Goal: Understand process/instructions: Learn how to perform a task or action

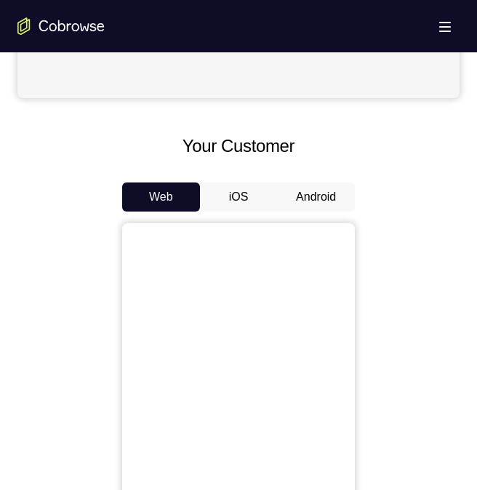
scroll to position [562, 0]
click at [308, 188] on button "Android" at bounding box center [316, 196] width 78 height 29
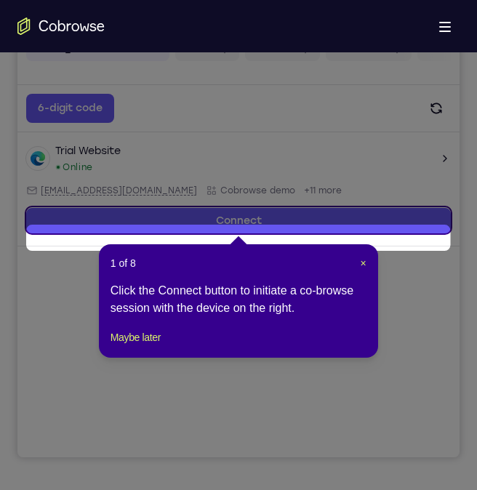
scroll to position [177, 0]
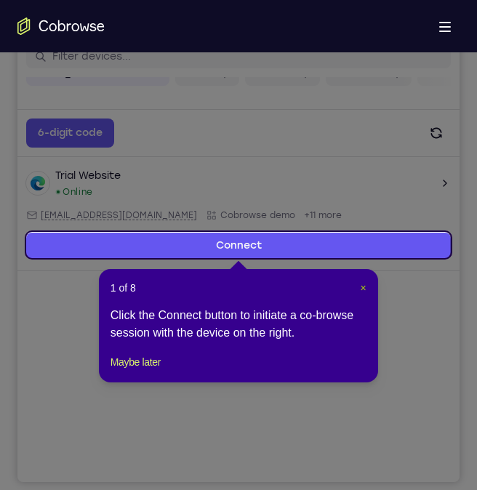
click at [363, 285] on span "×" at bounding box center [364, 288] width 6 height 12
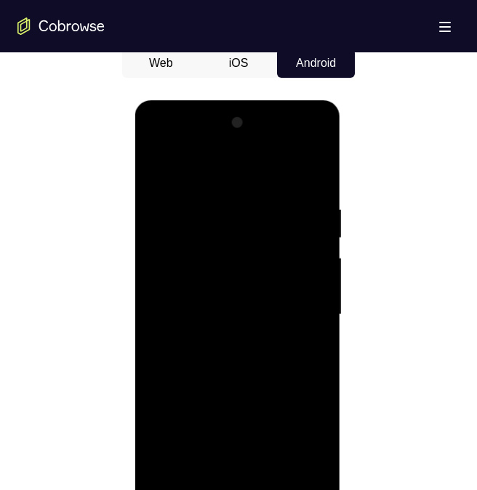
scroll to position [757, 0]
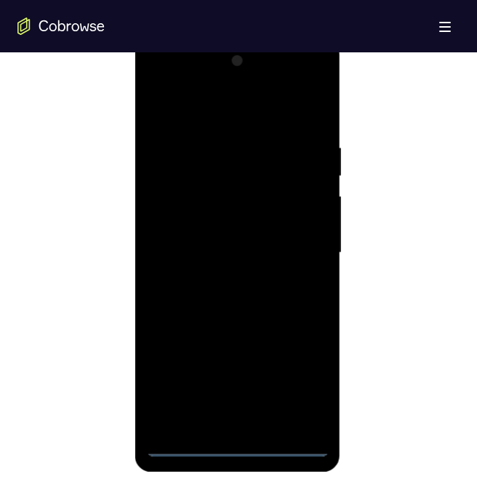
click at [232, 449] on div at bounding box center [236, 252] width 183 height 407
click at [236, 447] on div at bounding box center [236, 252] width 183 height 407
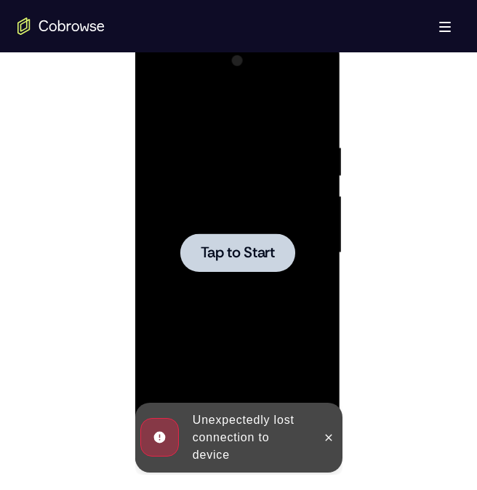
click at [217, 246] on span "Tap to Start" at bounding box center [237, 253] width 74 height 15
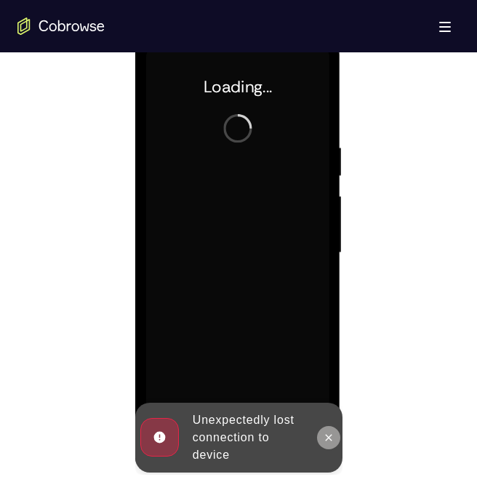
click at [324, 432] on icon at bounding box center [328, 438] width 12 height 12
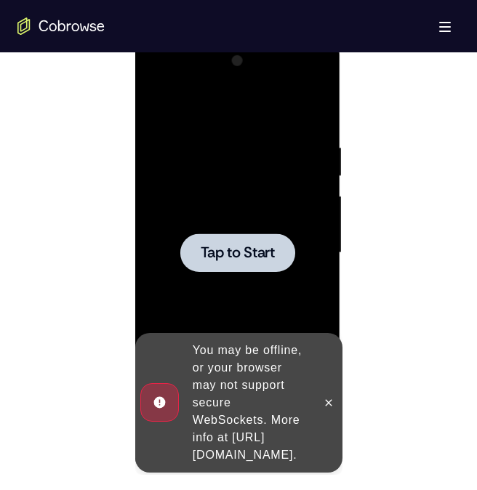
click at [237, 166] on div at bounding box center [236, 252] width 183 height 407
click at [231, 222] on div at bounding box center [236, 252] width 183 height 407
click at [331, 391] on button at bounding box center [327, 402] width 23 height 23
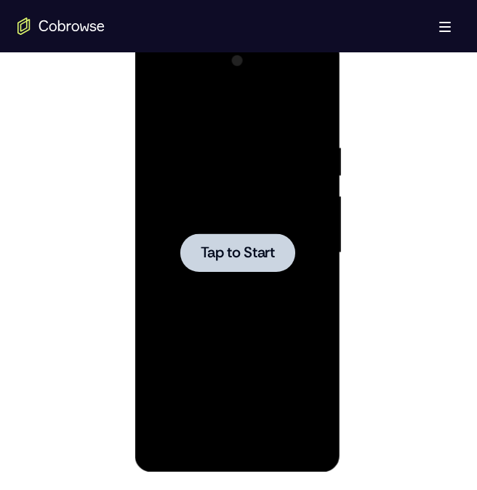
click at [249, 260] on span "Tap to Start" at bounding box center [237, 253] width 74 height 15
click at [245, 250] on span "Tap to Start" at bounding box center [237, 253] width 74 height 15
click at [196, 230] on div at bounding box center [236, 252] width 183 height 407
click at [238, 252] on span "Tap to Start" at bounding box center [237, 253] width 74 height 15
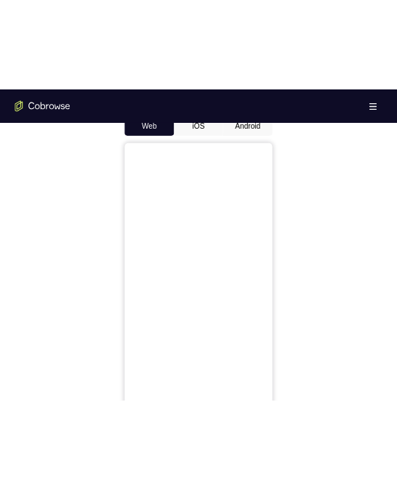
scroll to position [727, 0]
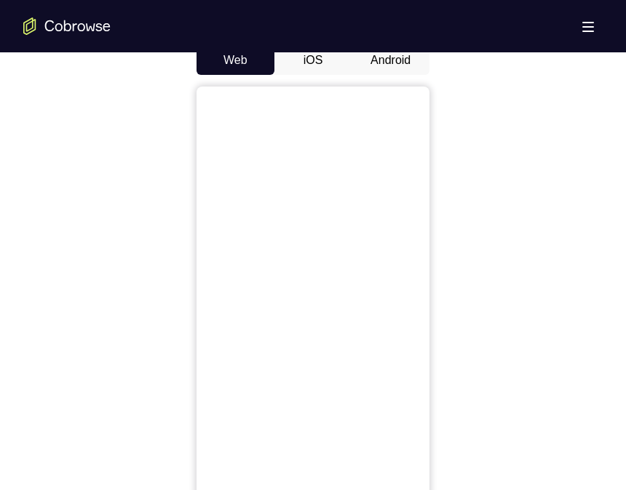
click at [386, 66] on button "Android" at bounding box center [390, 60] width 78 height 29
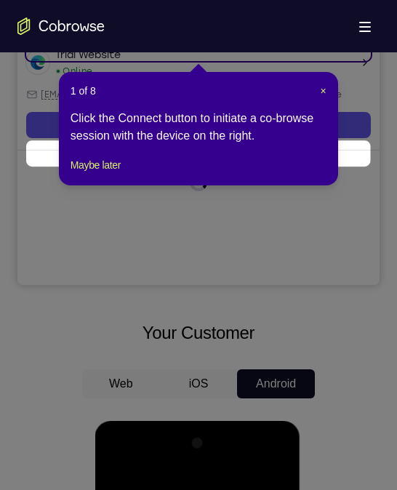
scroll to position [177, 0]
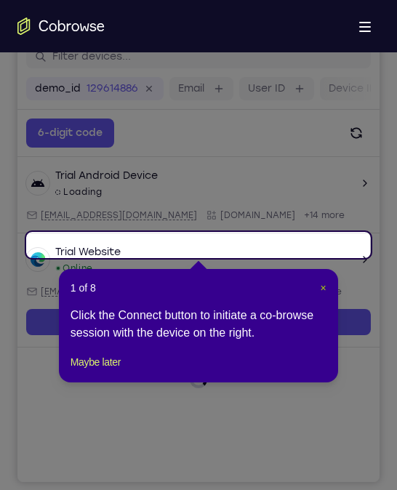
click at [325, 290] on span "×" at bounding box center [324, 288] width 6 height 12
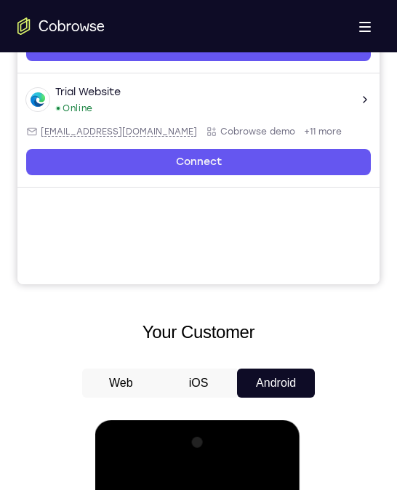
scroll to position [777, 0]
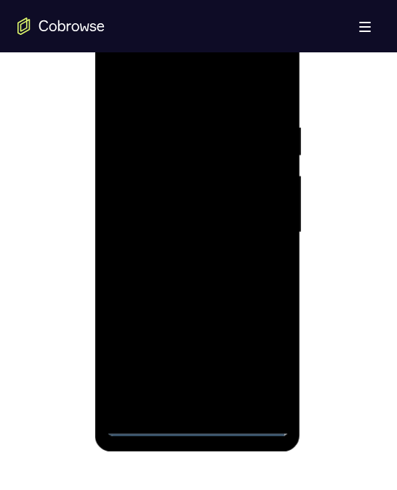
click at [199, 420] on div at bounding box center [196, 232] width 183 height 407
click at [195, 428] on div at bounding box center [196, 232] width 183 height 407
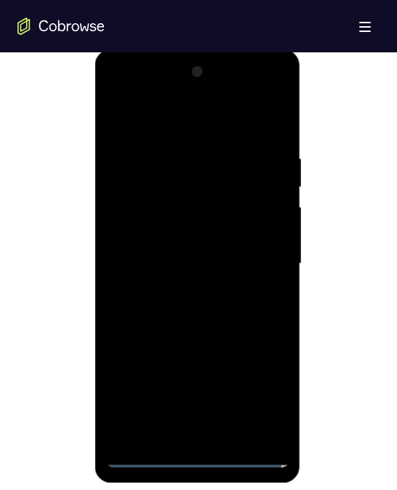
scroll to position [730, 0]
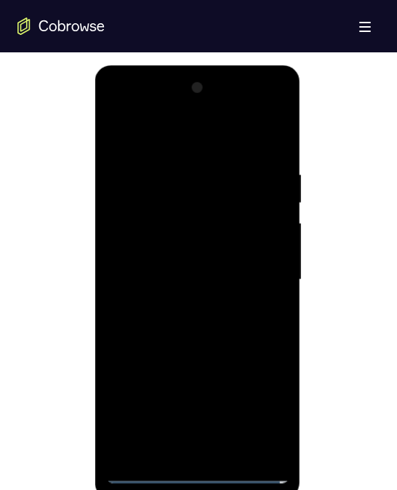
click at [262, 422] on div at bounding box center [196, 279] width 183 height 407
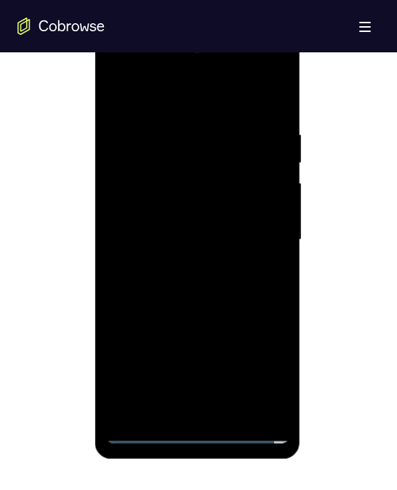
scroll to position [738, 0]
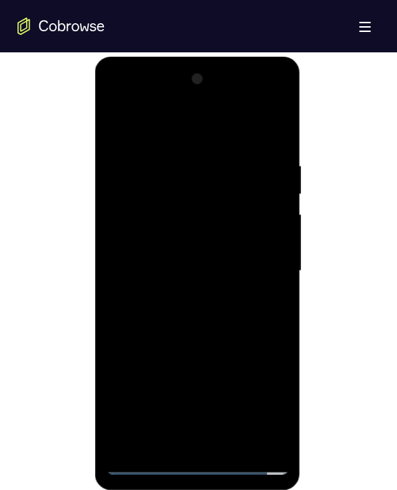
click at [155, 132] on div at bounding box center [196, 271] width 183 height 407
click at [258, 271] on div at bounding box center [196, 271] width 183 height 407
click at [180, 305] on div at bounding box center [196, 271] width 183 height 407
click at [165, 257] on div at bounding box center [196, 271] width 183 height 407
click at [139, 235] on div at bounding box center [196, 271] width 183 height 407
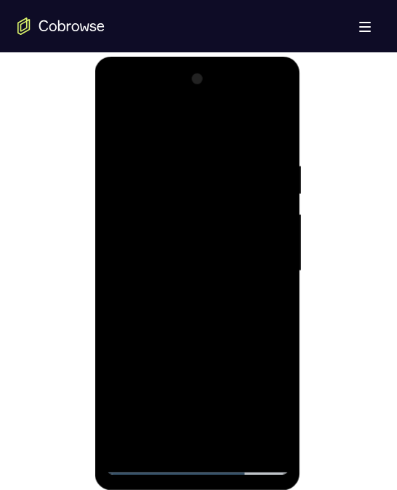
click at [159, 272] on div at bounding box center [196, 271] width 183 height 407
click at [157, 323] on div at bounding box center [196, 271] width 183 height 407
click at [193, 323] on div at bounding box center [196, 271] width 183 height 407
click at [193, 316] on div at bounding box center [196, 271] width 183 height 407
click at [184, 324] on div at bounding box center [196, 271] width 183 height 407
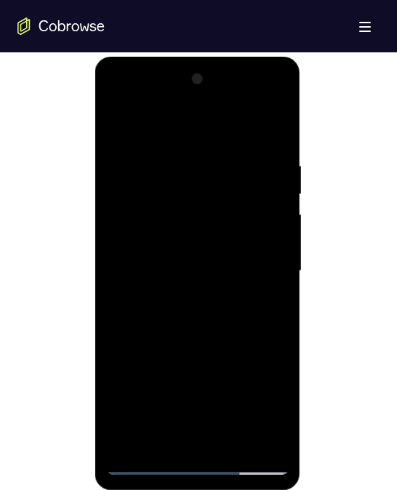
click at [184, 324] on div at bounding box center [196, 271] width 183 height 407
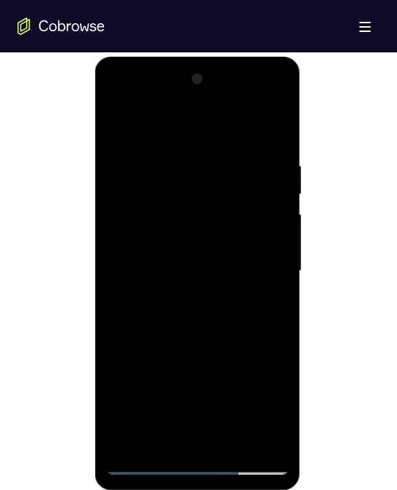
click at [184, 324] on div at bounding box center [196, 271] width 183 height 407
click at [233, 126] on div at bounding box center [196, 271] width 183 height 407
click at [239, 202] on div at bounding box center [196, 271] width 183 height 407
click at [230, 129] on div at bounding box center [196, 271] width 183 height 407
click at [216, 157] on div at bounding box center [196, 271] width 183 height 407
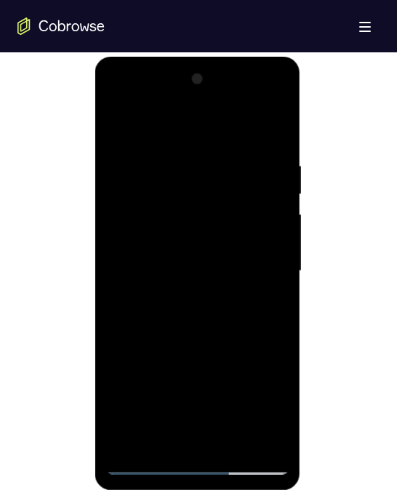
click at [163, 320] on div at bounding box center [196, 271] width 183 height 407
click at [143, 325] on div at bounding box center [196, 271] width 183 height 407
click at [202, 322] on div at bounding box center [196, 271] width 183 height 407
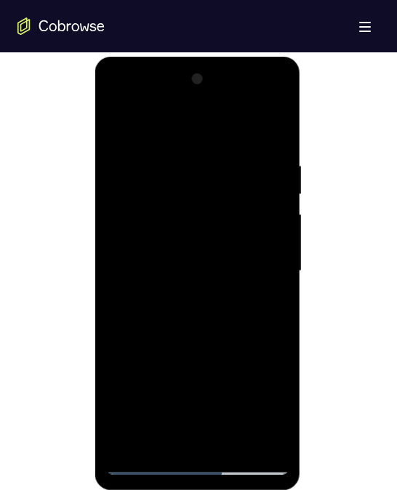
click at [116, 374] on div at bounding box center [196, 271] width 183 height 407
click at [174, 383] on div at bounding box center [196, 271] width 183 height 407
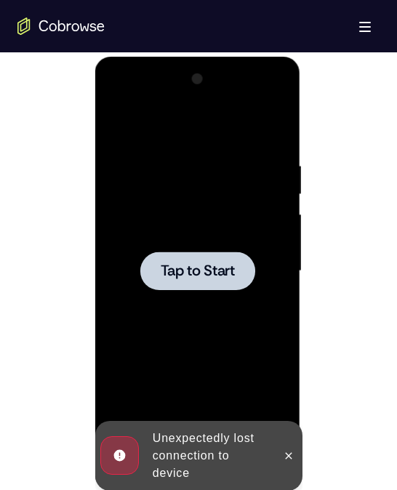
click at [202, 298] on div at bounding box center [196, 271] width 183 height 407
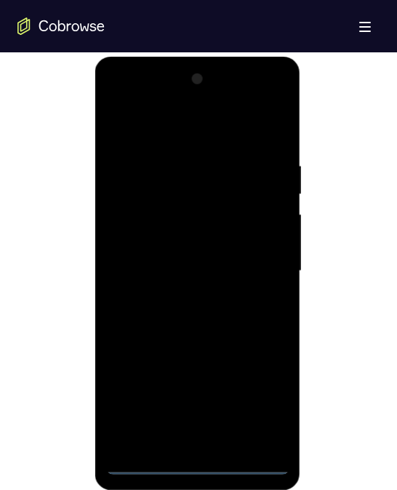
click at [196, 465] on div at bounding box center [196, 271] width 183 height 407
click at [260, 395] on div at bounding box center [196, 271] width 183 height 407
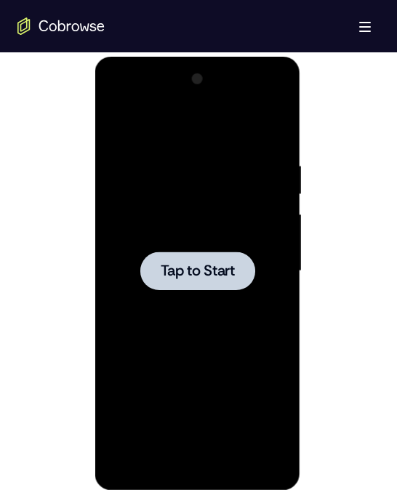
click at [176, 266] on span "Tap to Start" at bounding box center [197, 271] width 74 height 15
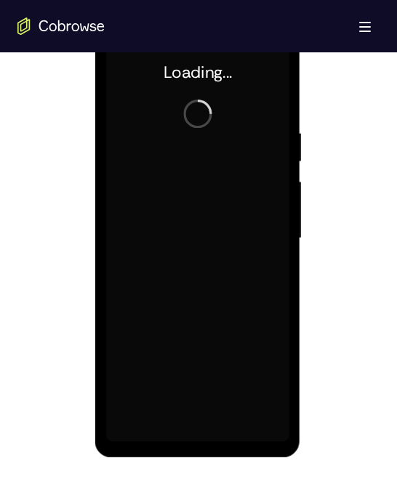
scroll to position [771, 0]
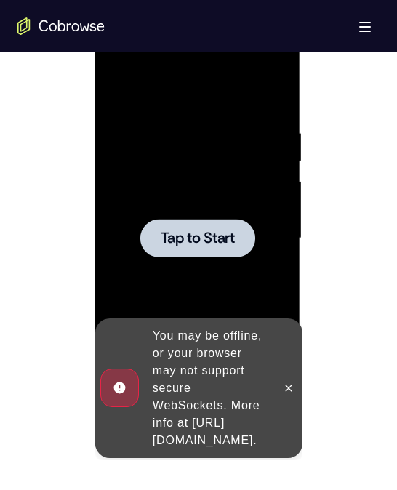
click at [195, 248] on div at bounding box center [197, 238] width 115 height 39
click at [289, 383] on icon at bounding box center [288, 389] width 12 height 12
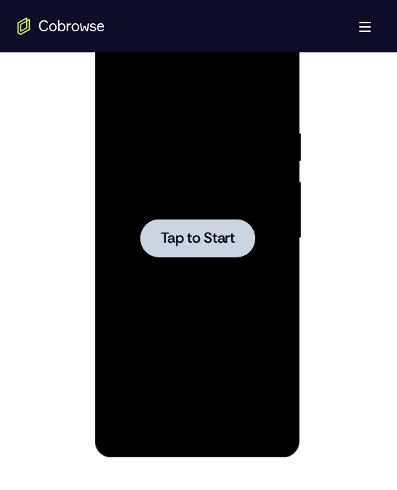
click at [158, 258] on div at bounding box center [196, 238] width 183 height 407
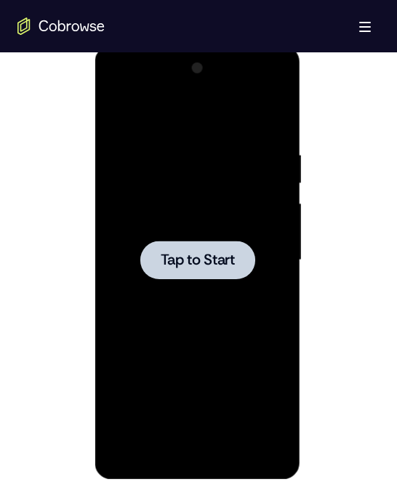
scroll to position [748, 0]
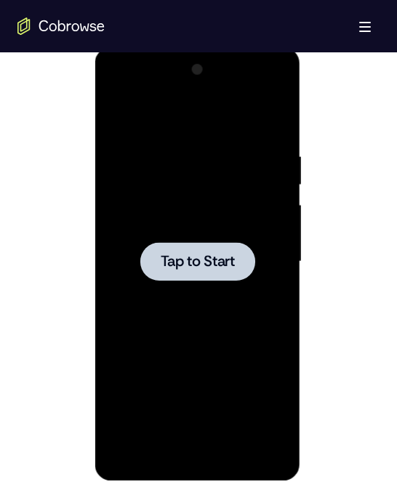
click at [185, 268] on span "Tap to Start" at bounding box center [197, 262] width 74 height 15
click at [175, 324] on div at bounding box center [196, 261] width 183 height 407
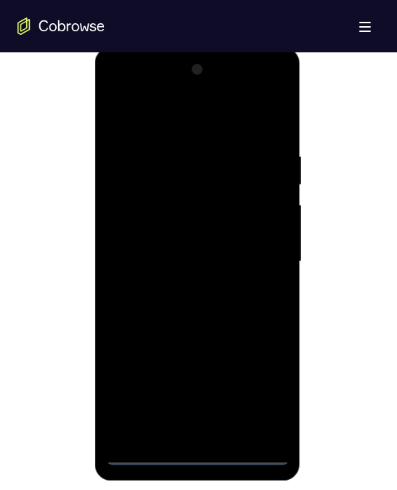
click at [196, 454] on div at bounding box center [196, 261] width 183 height 407
click at [260, 391] on div at bounding box center [196, 261] width 183 height 407
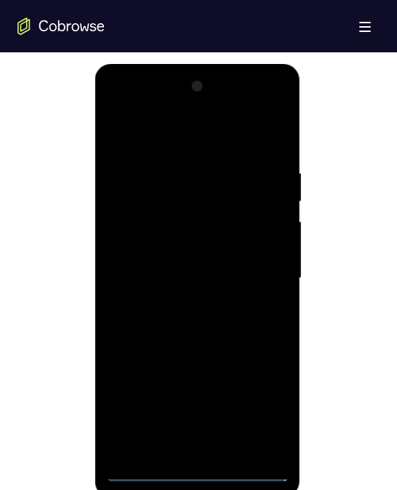
scroll to position [727, 0]
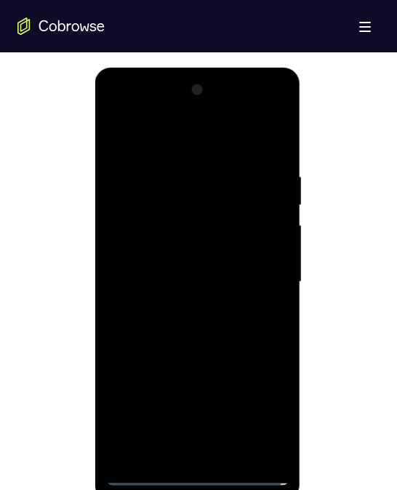
click at [149, 140] on div at bounding box center [196, 282] width 183 height 407
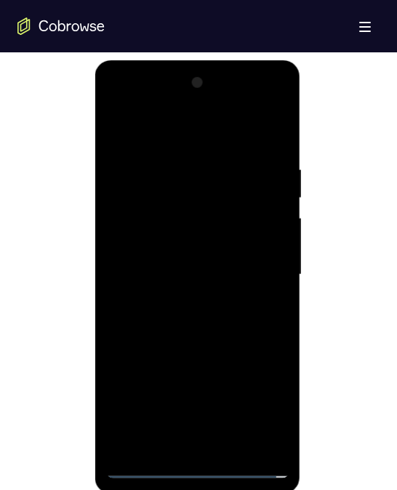
scroll to position [737, 0]
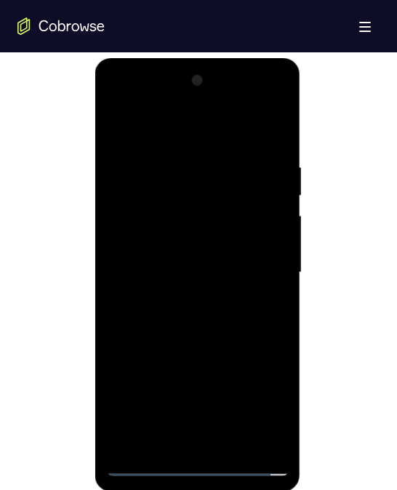
click at [256, 271] on div at bounding box center [196, 272] width 183 height 407
click at [260, 269] on div at bounding box center [196, 272] width 183 height 407
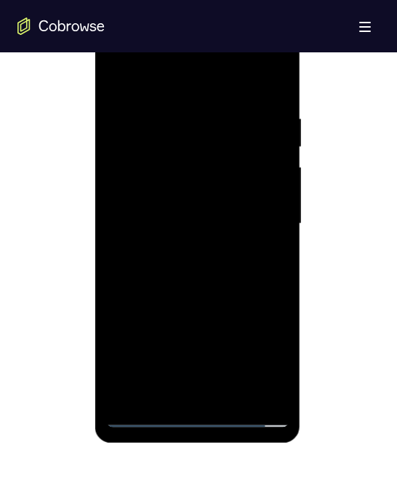
click at [181, 255] on div at bounding box center [196, 223] width 183 height 407
click at [168, 211] on div at bounding box center [196, 223] width 183 height 407
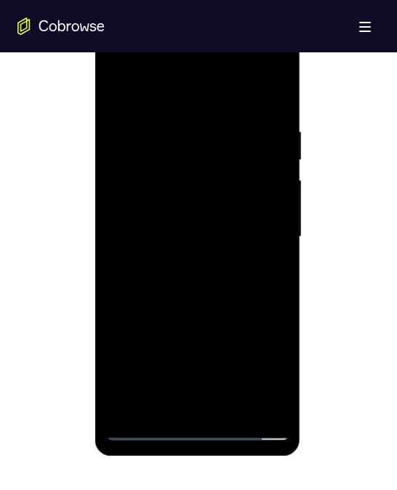
scroll to position [770, 0]
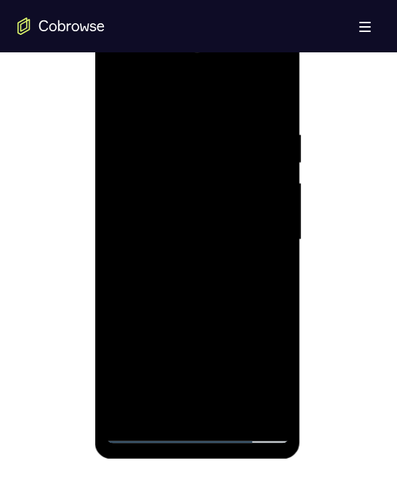
click at [154, 215] on div at bounding box center [196, 239] width 183 height 407
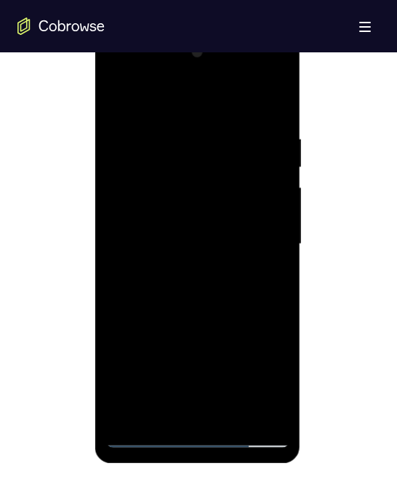
scroll to position [771, 0]
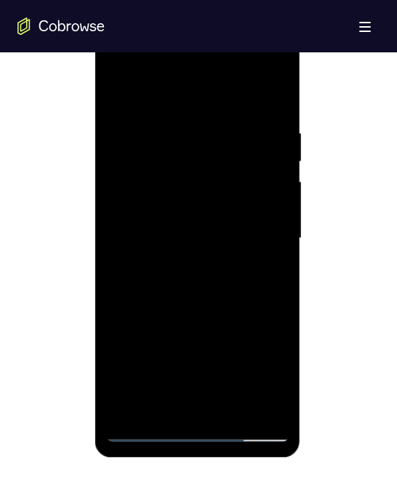
click at [144, 211] on div at bounding box center [196, 238] width 183 height 407
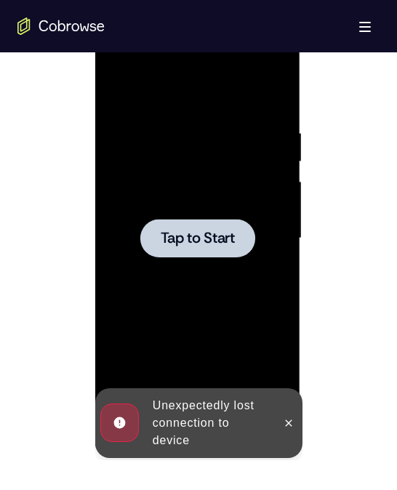
click at [158, 311] on div at bounding box center [196, 238] width 183 height 407
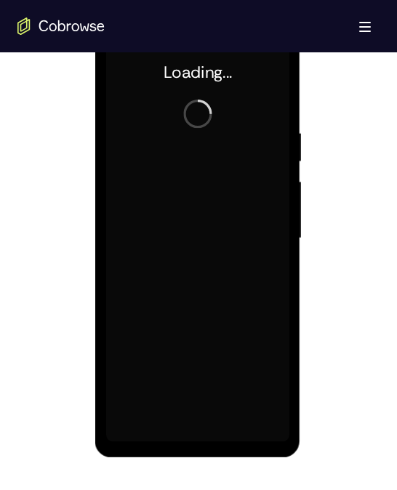
click at [188, 215] on div at bounding box center [196, 238] width 183 height 407
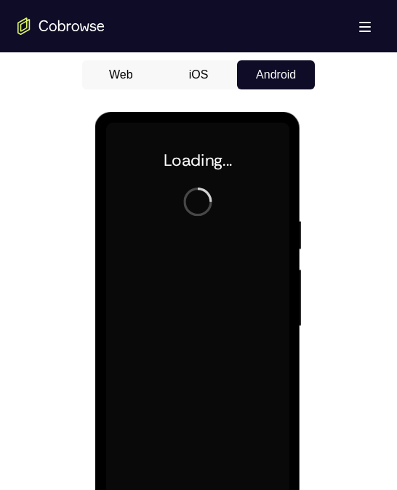
scroll to position [682, 0]
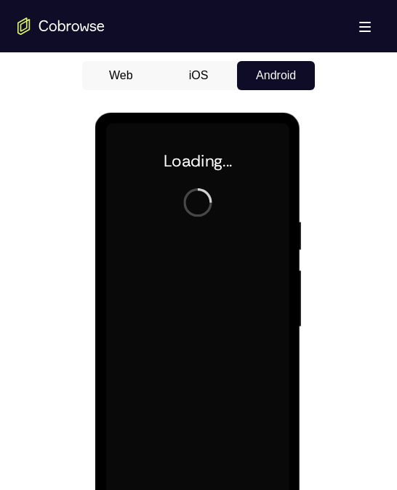
click at [140, 174] on button "iOS" at bounding box center [89, 188] width 103 height 29
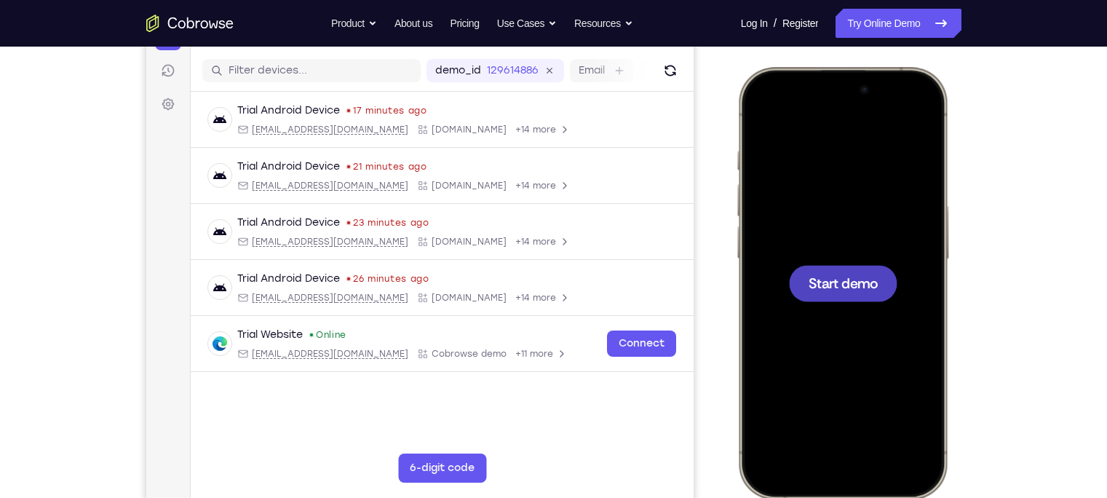
scroll to position [176, 0]
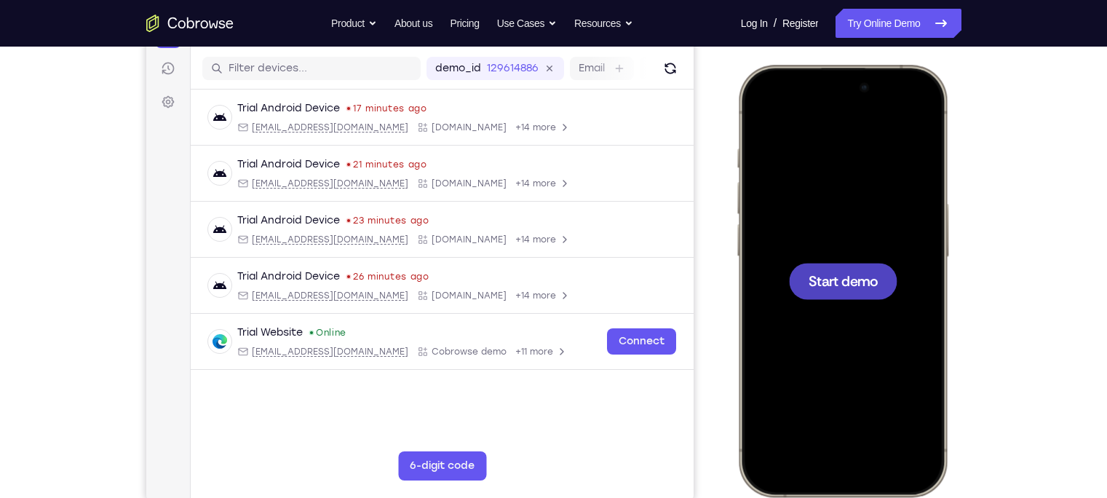
click at [418, 319] on div at bounding box center [841, 280] width 191 height 415
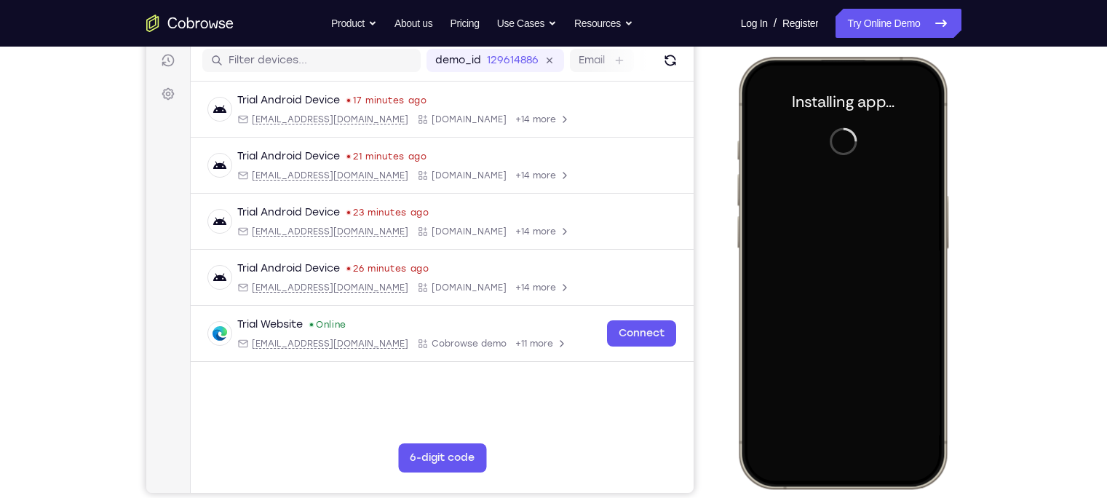
scroll to position [185, 0]
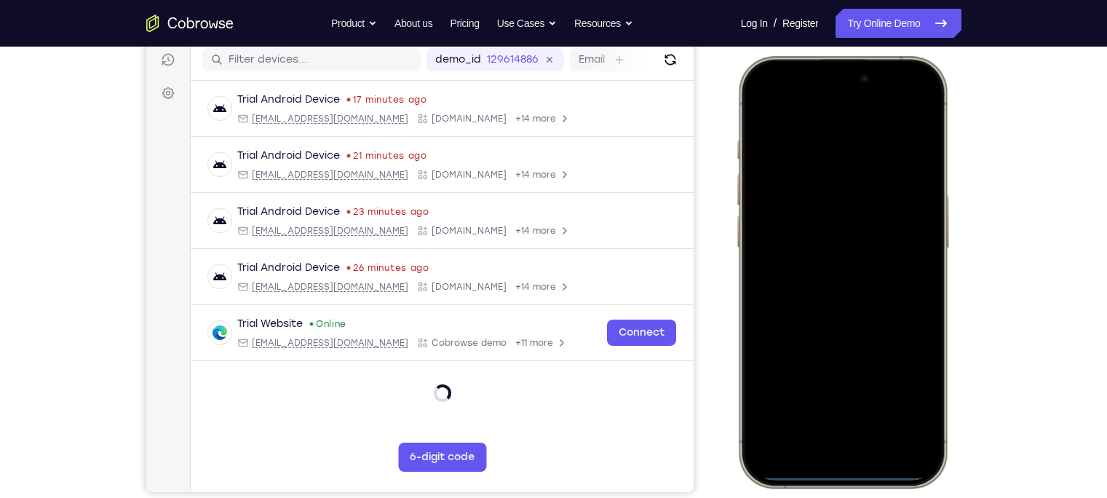
drag, startPoint x: 843, startPoint y: 477, endPoint x: 808, endPoint y: 247, distance: 233.2
click at [418, 247] on div at bounding box center [841, 271] width 191 height 415
drag, startPoint x: 834, startPoint y: 475, endPoint x: 826, endPoint y: 256, distance: 219.1
click at [418, 256] on div at bounding box center [841, 271] width 191 height 415
drag, startPoint x: 824, startPoint y: 477, endPoint x: 813, endPoint y: 136, distance: 341.4
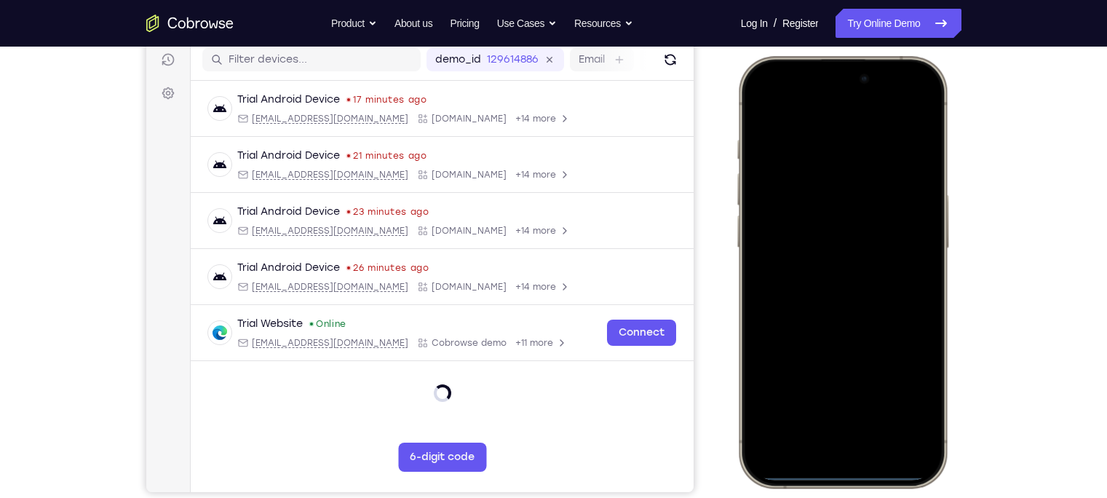
click at [418, 144] on div at bounding box center [841, 271] width 191 height 415
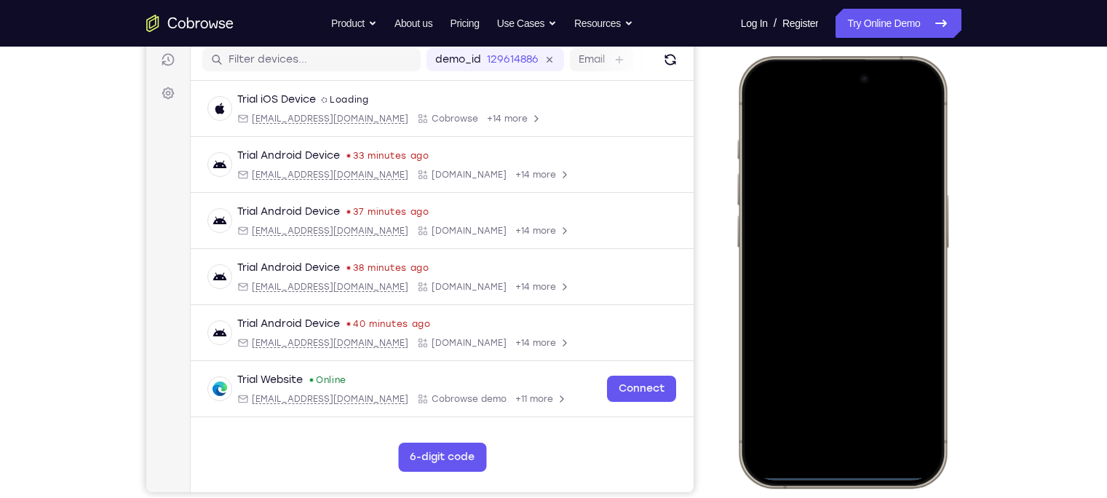
drag, startPoint x: 843, startPoint y: 111, endPoint x: 878, endPoint y: 424, distance: 315.5
click at [418, 424] on div at bounding box center [841, 271] width 191 height 415
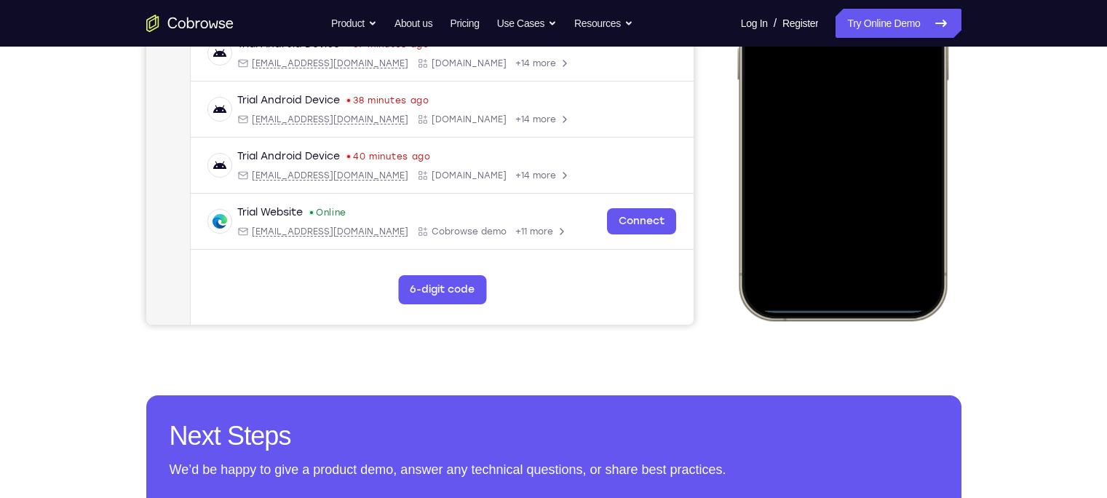
scroll to position [363, 0]
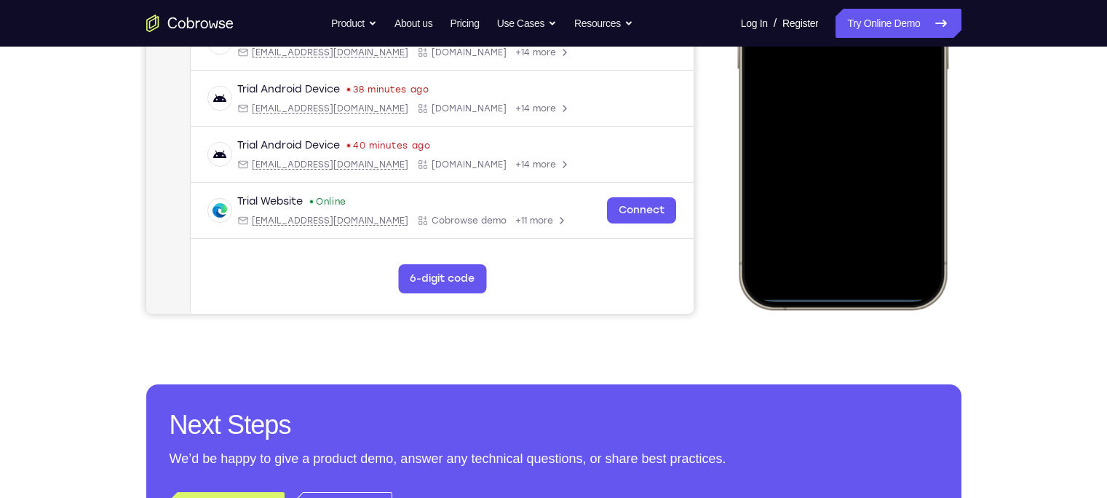
drag, startPoint x: 867, startPoint y: 297, endPoint x: 851, endPoint y: 18, distance: 279.1
click at [418, 18] on div at bounding box center [841, 93] width 191 height 415
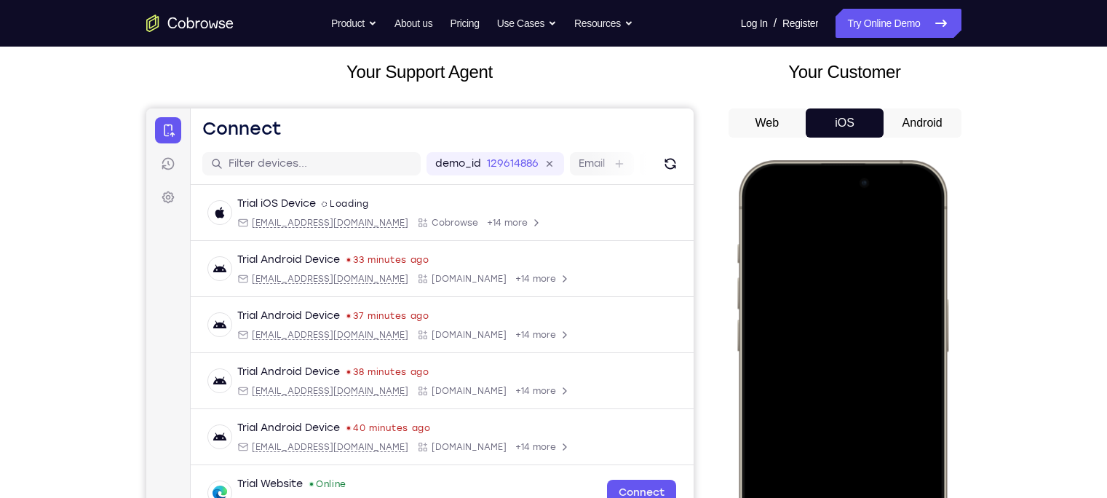
scroll to position [79, 0]
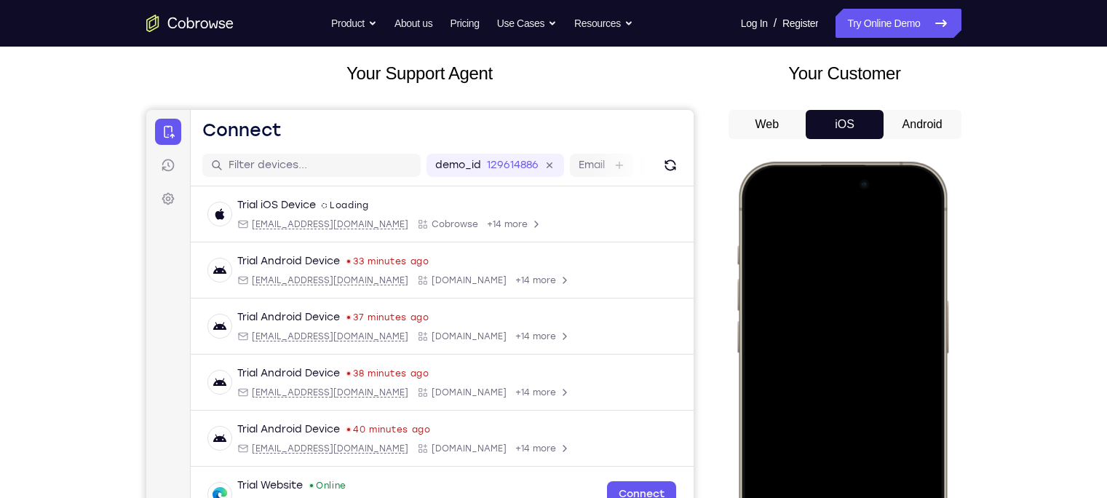
click at [418, 131] on button "Android" at bounding box center [922, 124] width 78 height 29
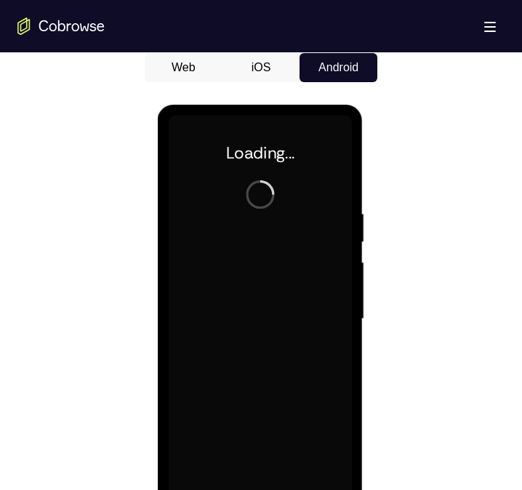
scroll to position [645, 0]
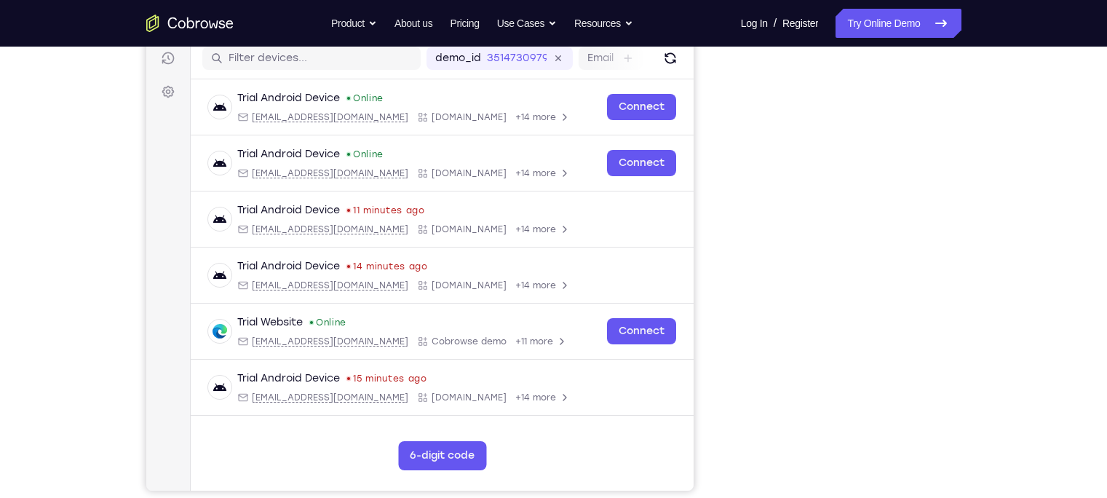
scroll to position [187, 0]
